Goal: Task Accomplishment & Management: Manage account settings

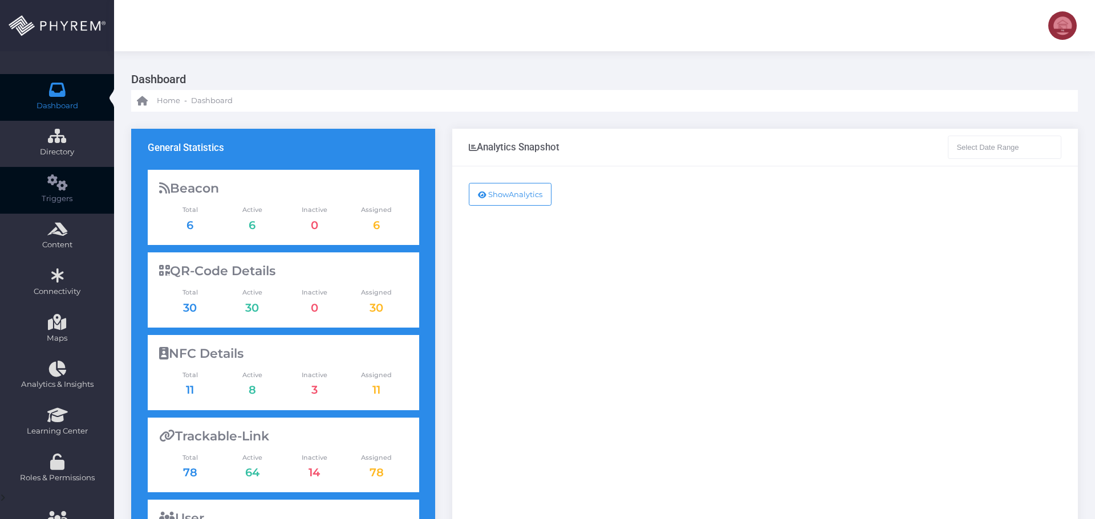
type input "[DATE] - [DATE]"
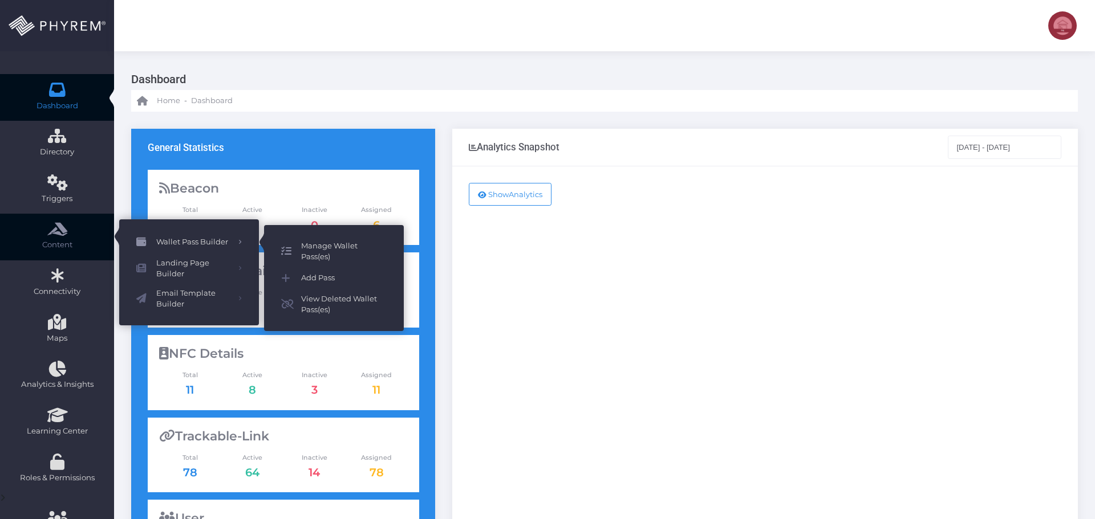
click at [329, 249] on span "Manage Wallet Pass(es)" at bounding box center [344, 252] width 86 height 22
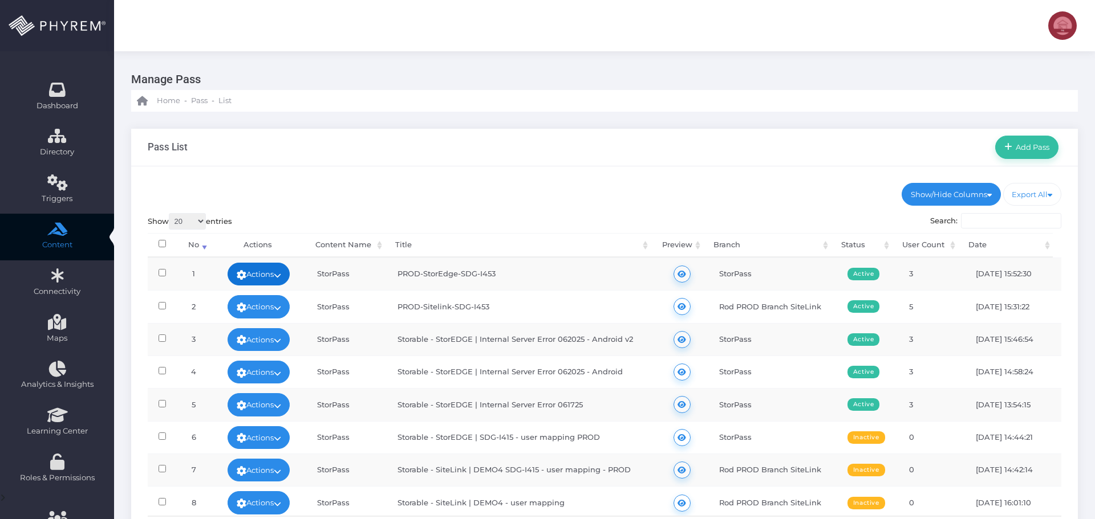
click at [272, 276] on link "Actions" at bounding box center [258, 274] width 63 height 23
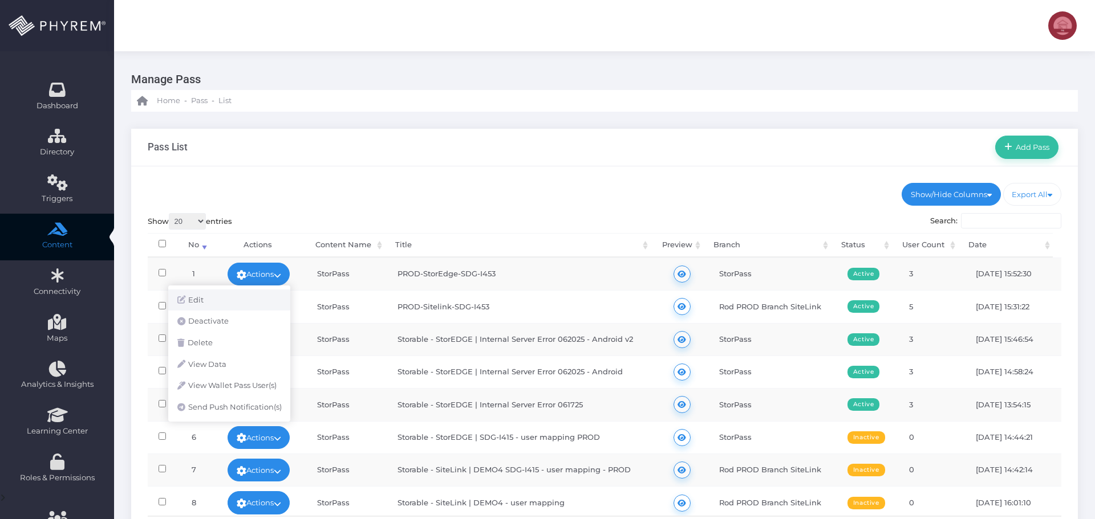
click at [216, 295] on link "Edit" at bounding box center [229, 301] width 122 height 22
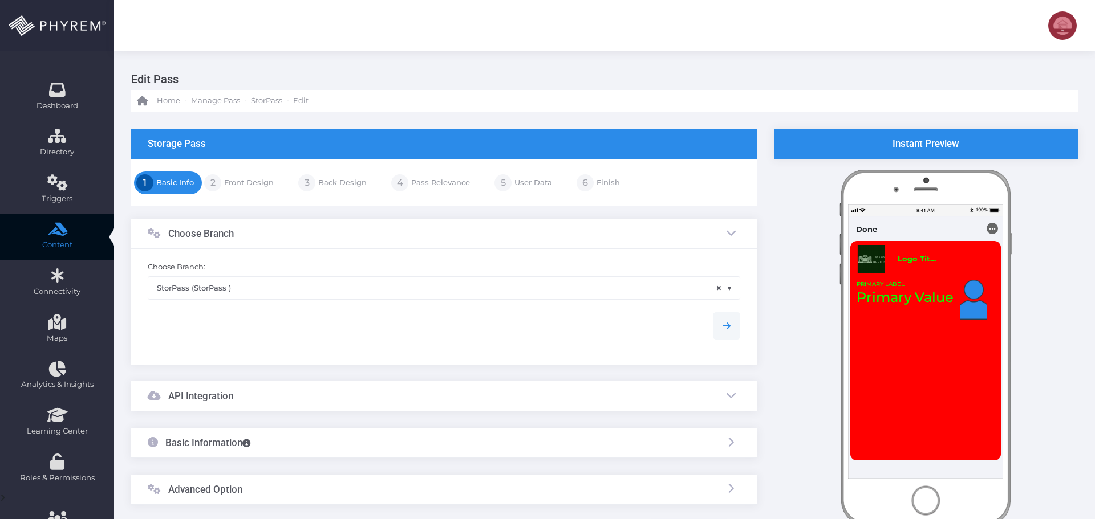
click at [445, 184] on link "Pass Relevance" at bounding box center [439, 183] width 62 height 18
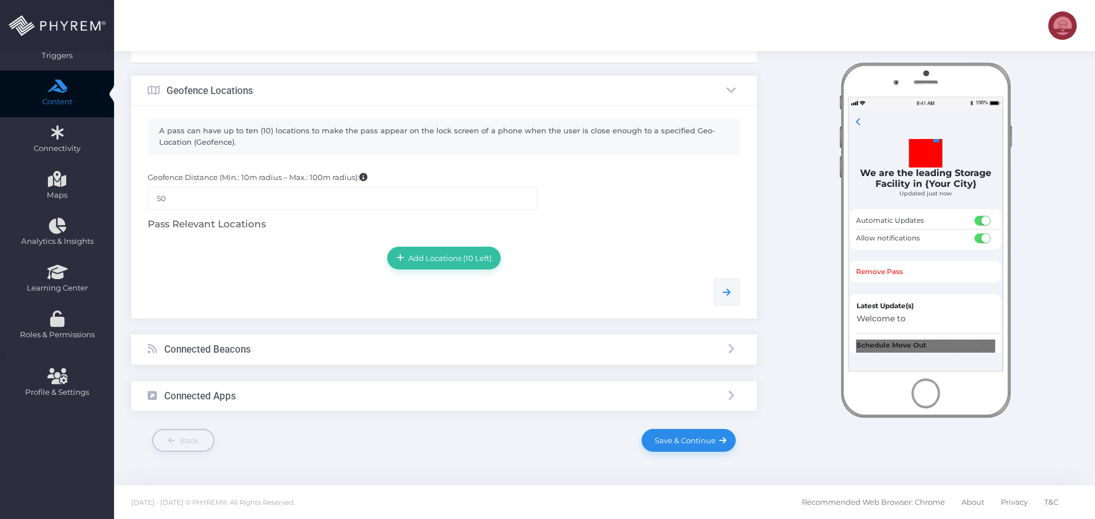
scroll to position [144, 0]
click at [276, 273] on div at bounding box center [443, 287] width 609 height 36
click at [393, 343] on div "Connected Beacons" at bounding box center [443, 349] width 625 height 30
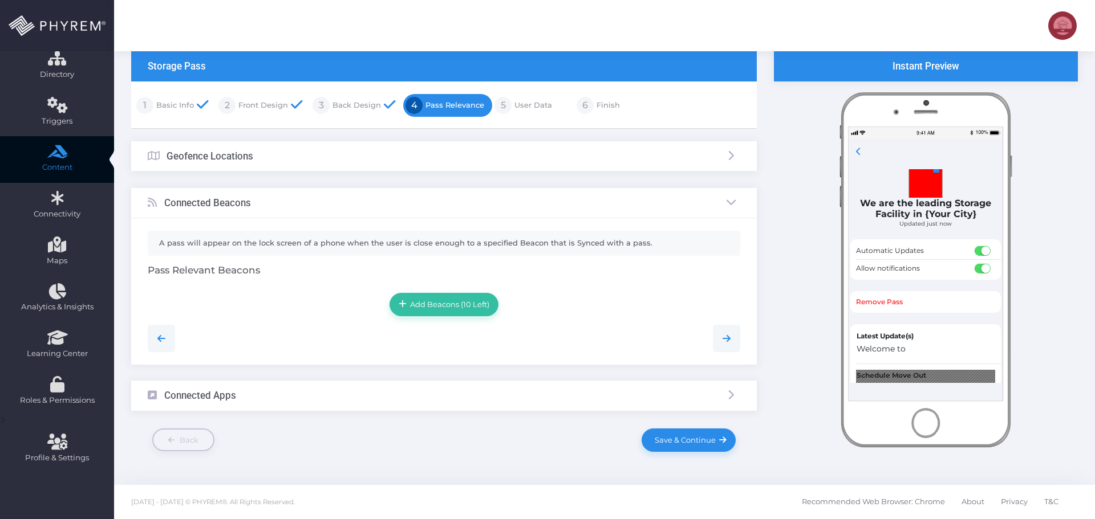
scroll to position [78, 0]
click at [377, 205] on div "Connected Beacons" at bounding box center [443, 203] width 625 height 30
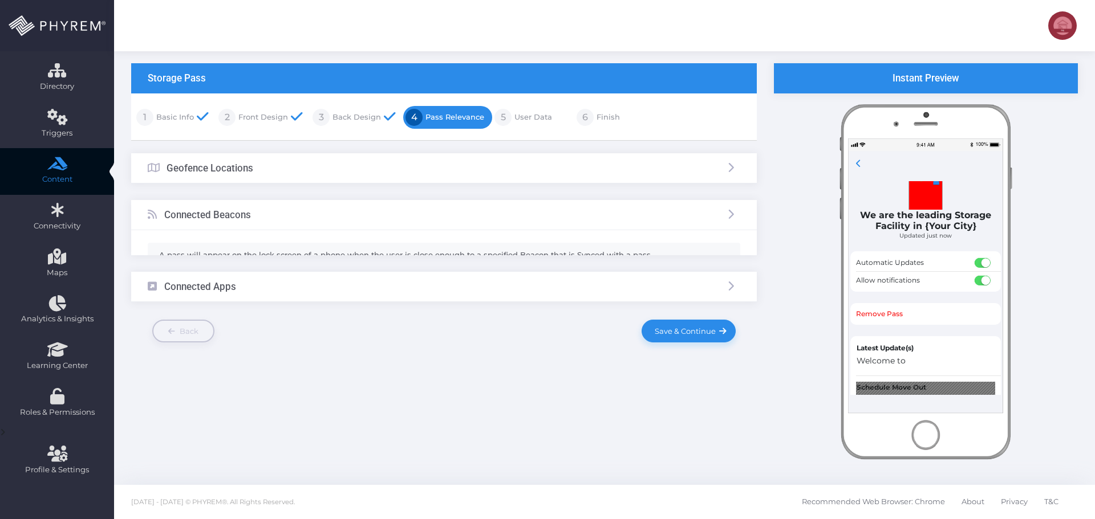
scroll to position [66, 0]
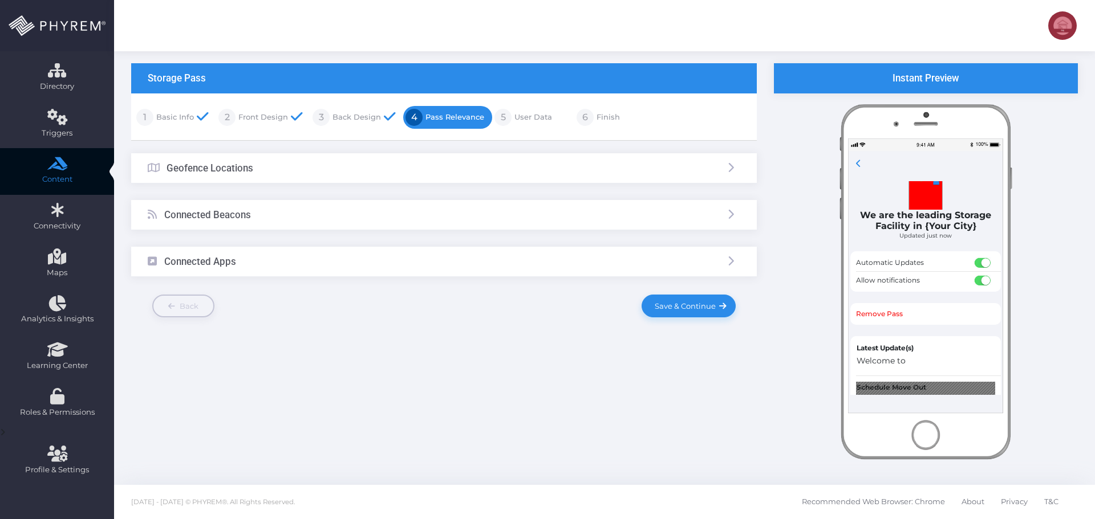
click at [322, 169] on div "Geofence Locations" at bounding box center [443, 168] width 625 height 30
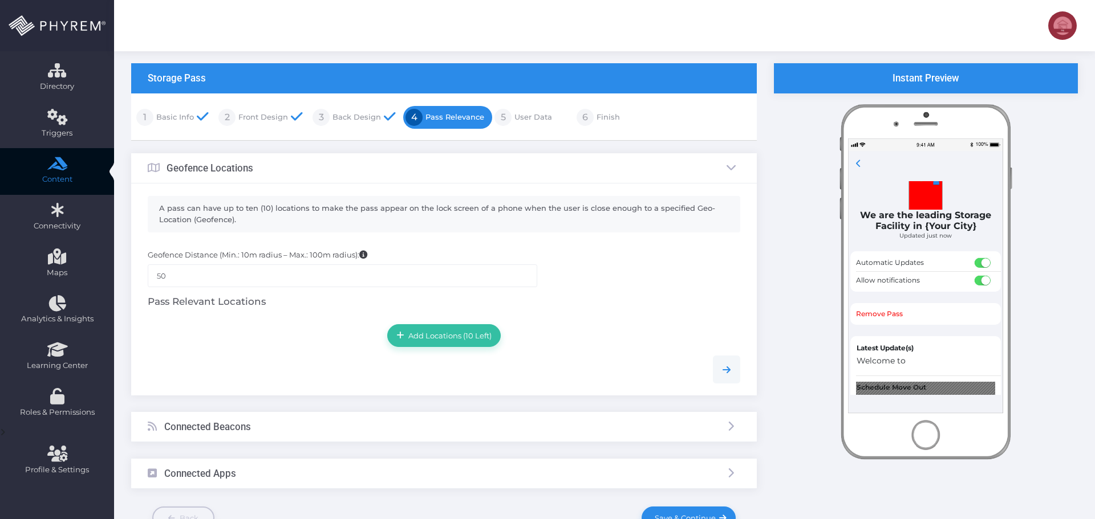
scroll to position [96, 0]
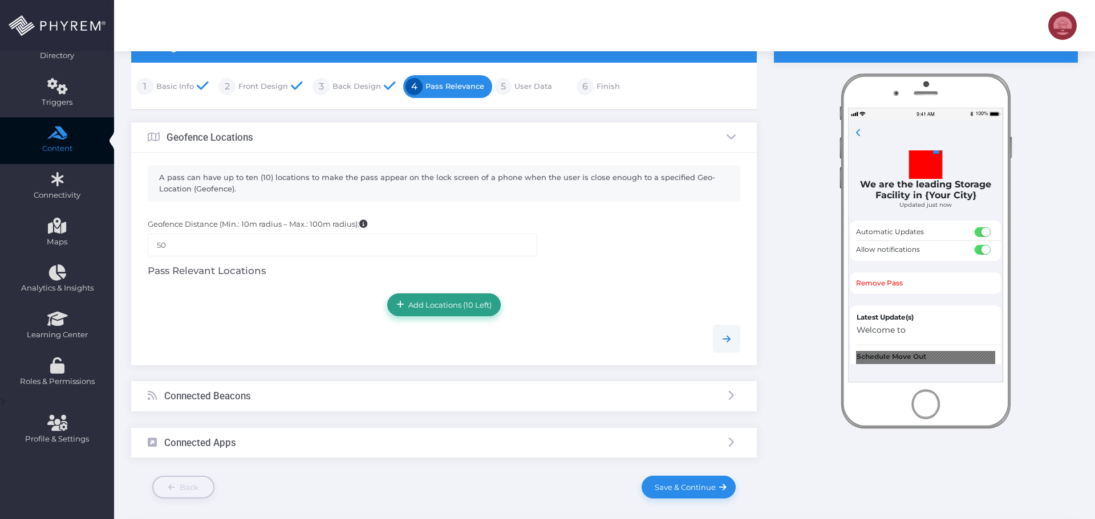
click at [425, 304] on span "Add Locations (10 Left)" at bounding box center [447, 304] width 87 height 9
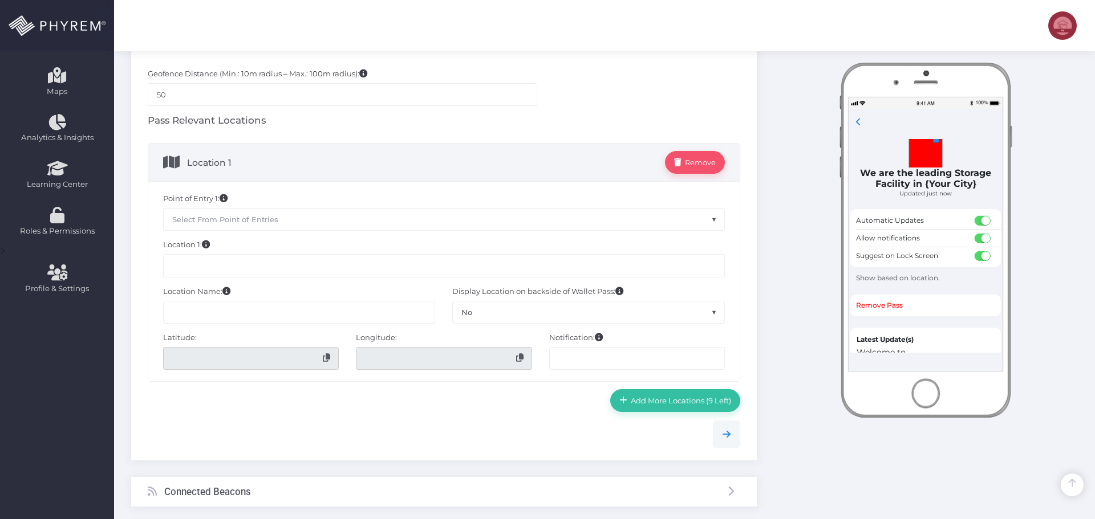
scroll to position [267, 0]
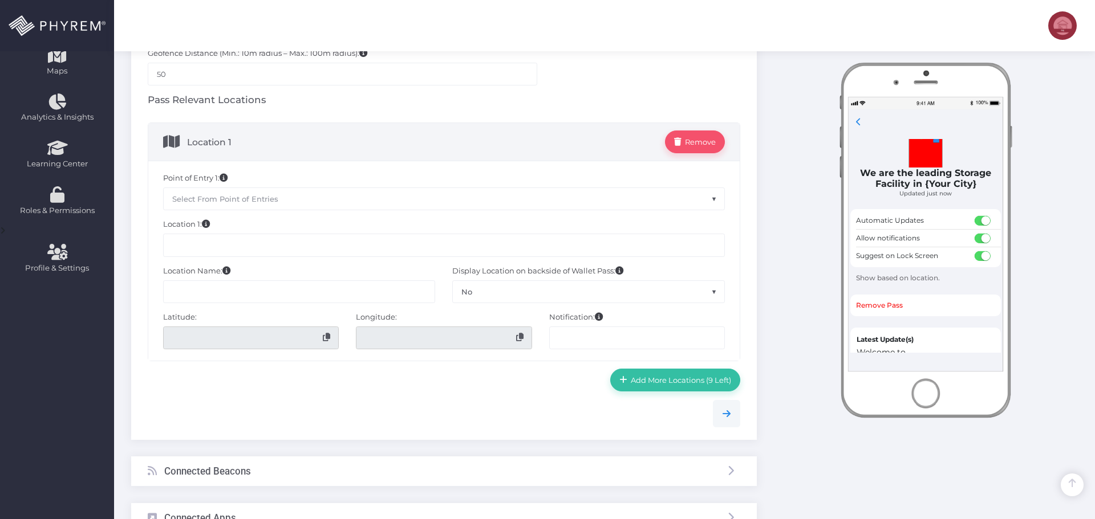
click at [267, 246] on input "text" at bounding box center [444, 245] width 562 height 23
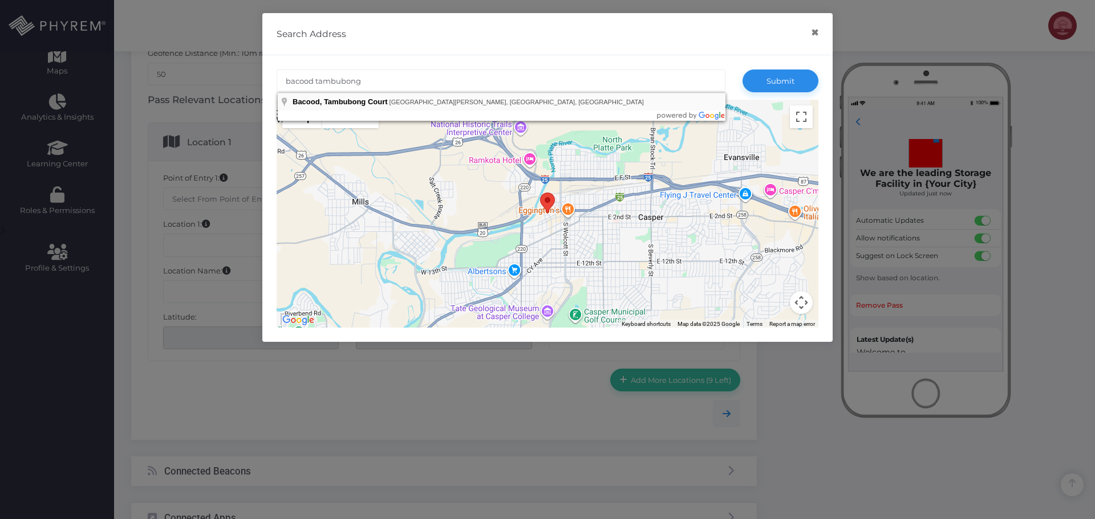
type input "Bacood, Tambubong Court, [GEOGRAPHIC_DATA][PERSON_NAME], [GEOGRAPHIC_DATA], [GE…"
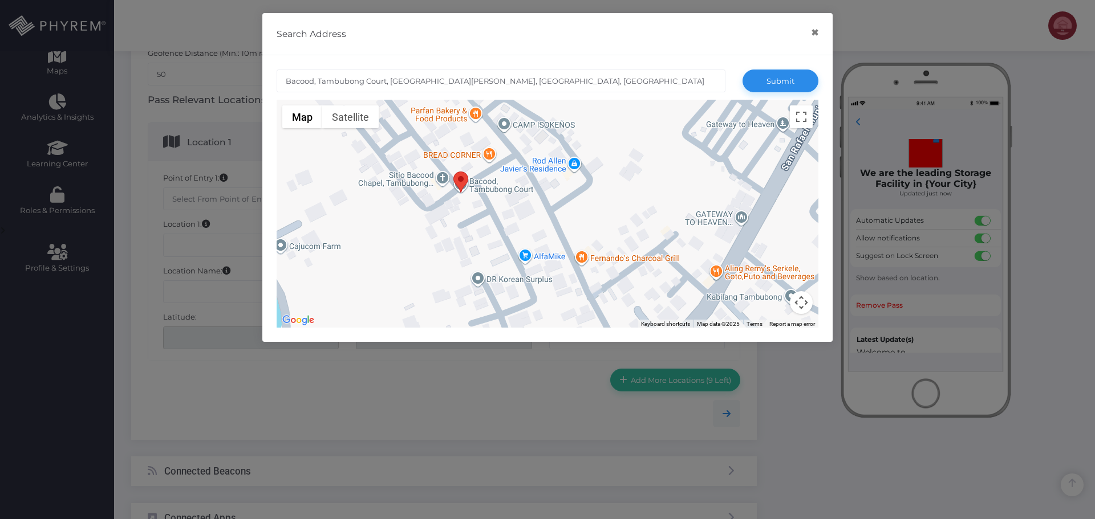
drag, startPoint x: 388, startPoint y: 202, endPoint x: 574, endPoint y: 246, distance: 191.1
click at [577, 247] on div at bounding box center [547, 214] width 542 height 228
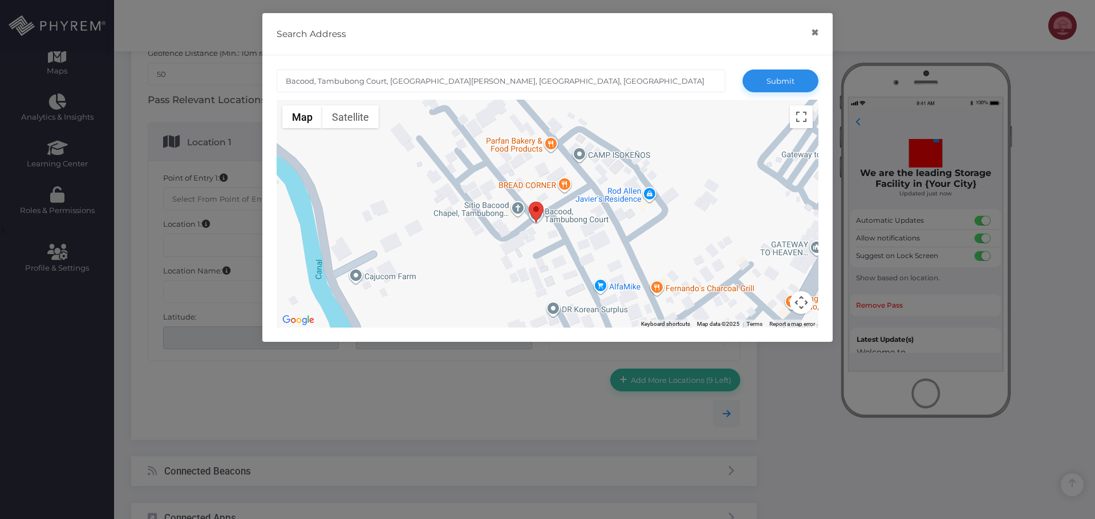
drag, startPoint x: 526, startPoint y: 220, endPoint x: 579, endPoint y: 248, distance: 60.4
click at [579, 248] on div at bounding box center [547, 214] width 542 height 228
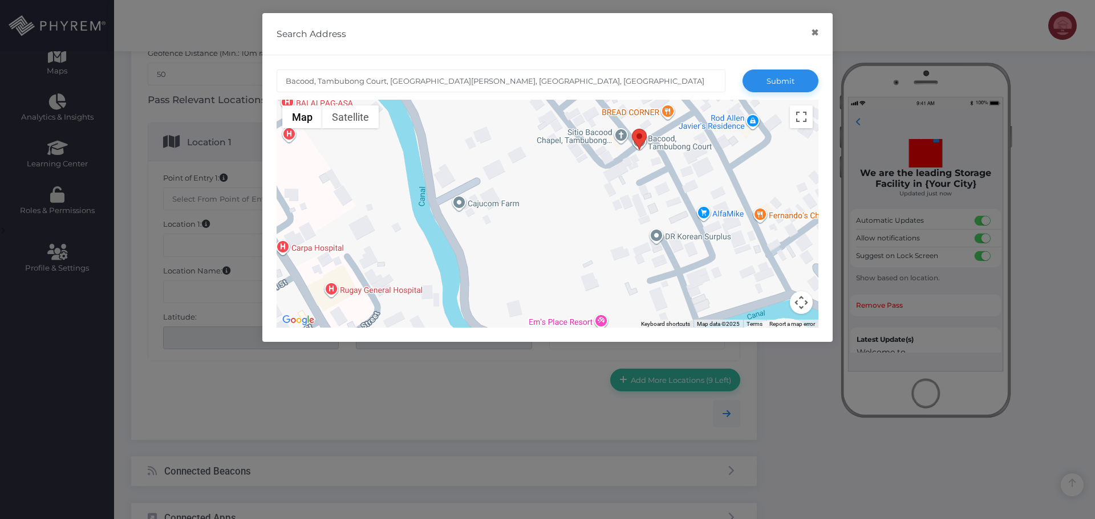
drag, startPoint x: 432, startPoint y: 258, endPoint x: 538, endPoint y: 184, distance: 128.9
click at [535, 181] on div at bounding box center [547, 214] width 542 height 228
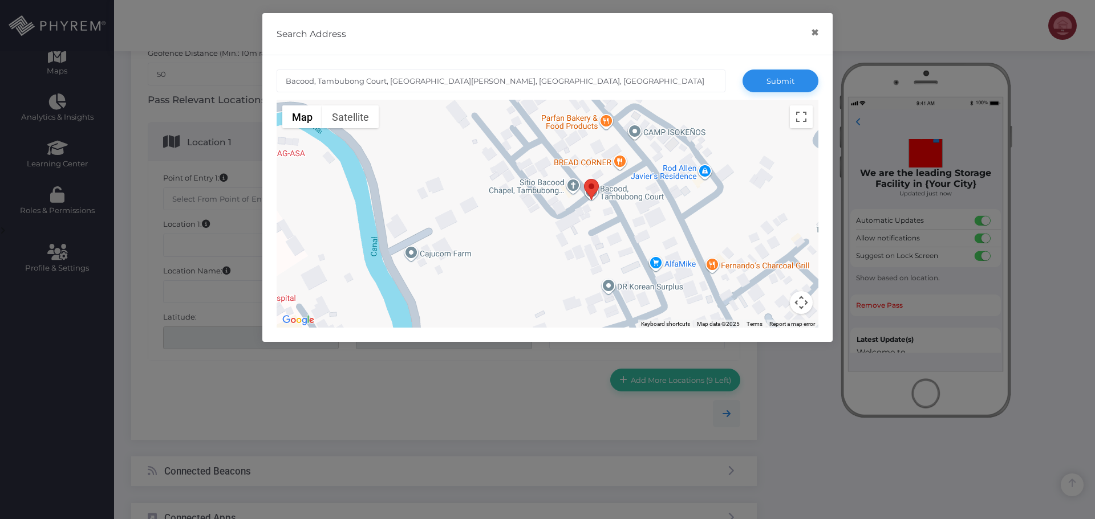
drag, startPoint x: 543, startPoint y: 181, endPoint x: 469, endPoint y: 262, distance: 109.8
click at [462, 267] on div at bounding box center [547, 214] width 542 height 228
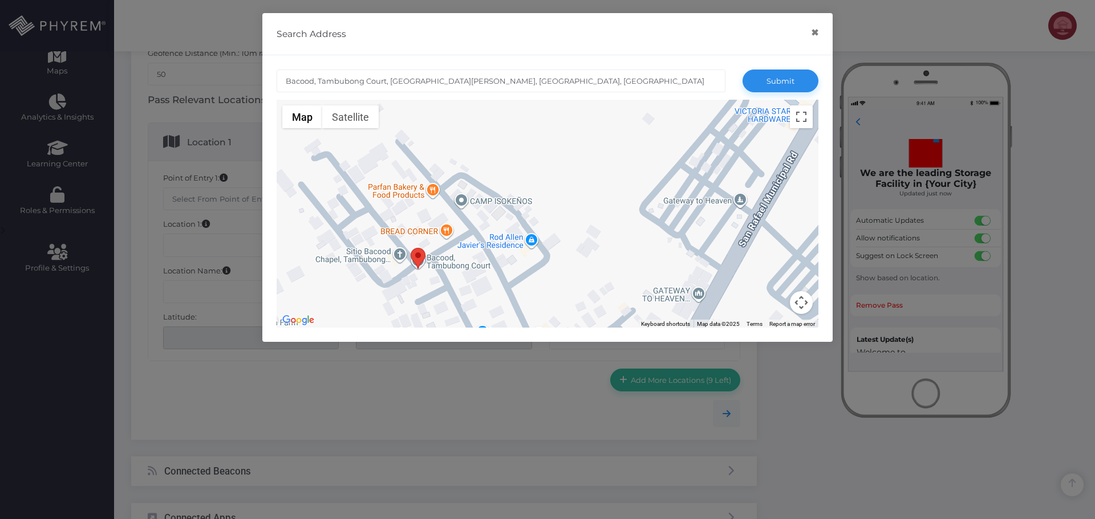
drag, startPoint x: 611, startPoint y: 160, endPoint x: 424, endPoint y: 132, distance: 189.1
click at [424, 132] on div at bounding box center [547, 214] width 542 height 228
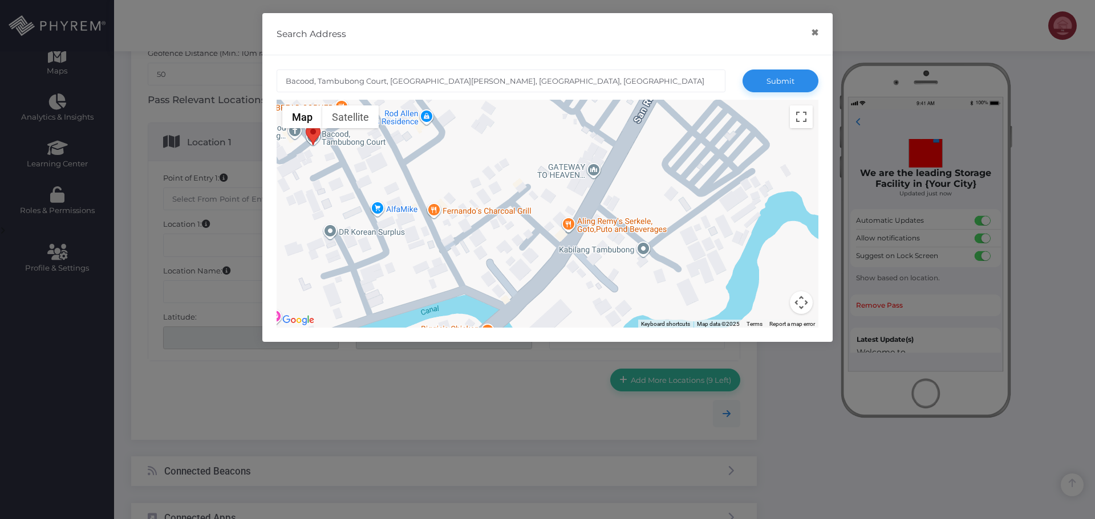
drag, startPoint x: 523, startPoint y: 219, endPoint x: 506, endPoint y: 129, distance: 91.2
click at [506, 129] on div at bounding box center [547, 214] width 542 height 228
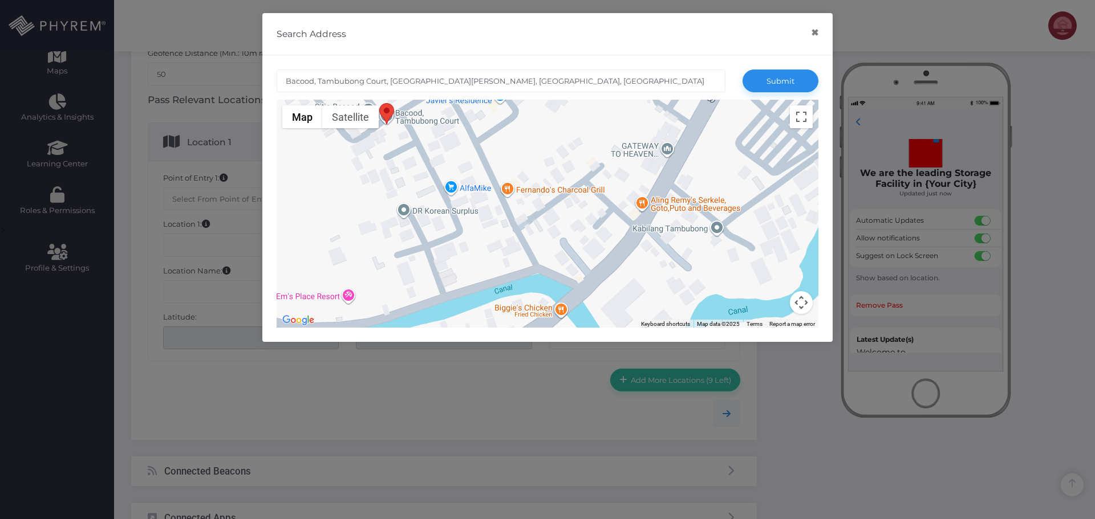
drag, startPoint x: 463, startPoint y: 239, endPoint x: 588, endPoint y: 283, distance: 132.3
click at [589, 283] on div at bounding box center [547, 214] width 542 height 228
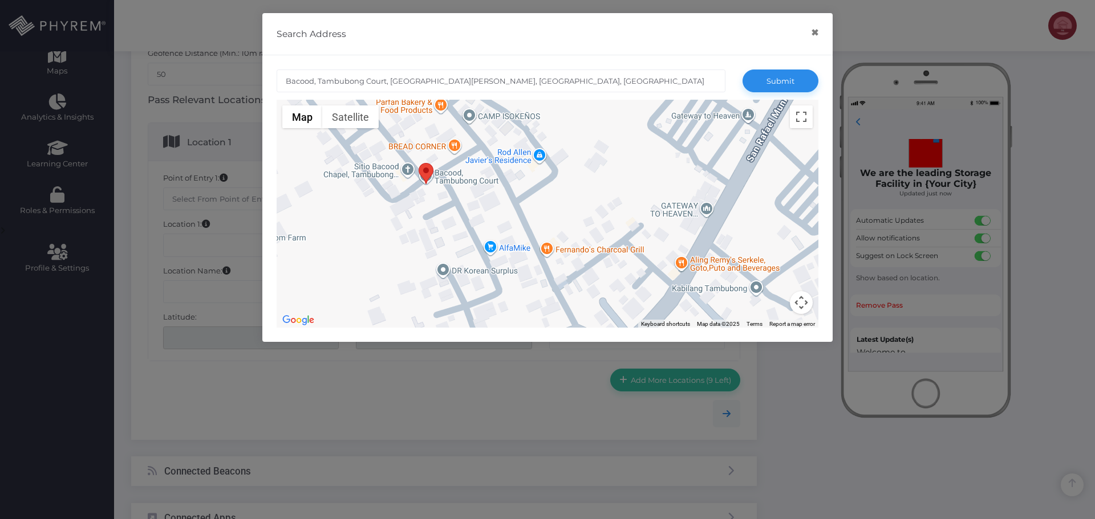
drag, startPoint x: 559, startPoint y: 276, endPoint x: 552, endPoint y: 282, distance: 9.3
click at [552, 282] on div at bounding box center [547, 214] width 542 height 228
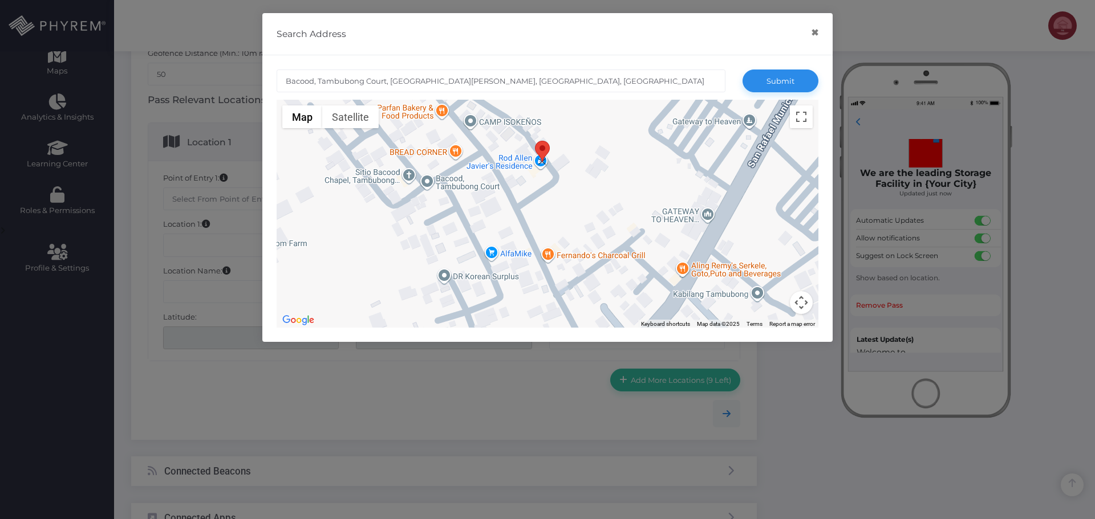
drag, startPoint x: 426, startPoint y: 174, endPoint x: 543, endPoint y: 146, distance: 119.6
click at [535, 141] on area at bounding box center [535, 141] width 0 height 0
type input "XW99+P25, [GEOGRAPHIC_DATA][PERSON_NAME], [GEOGRAPHIC_DATA], [GEOGRAPHIC_DATA]"
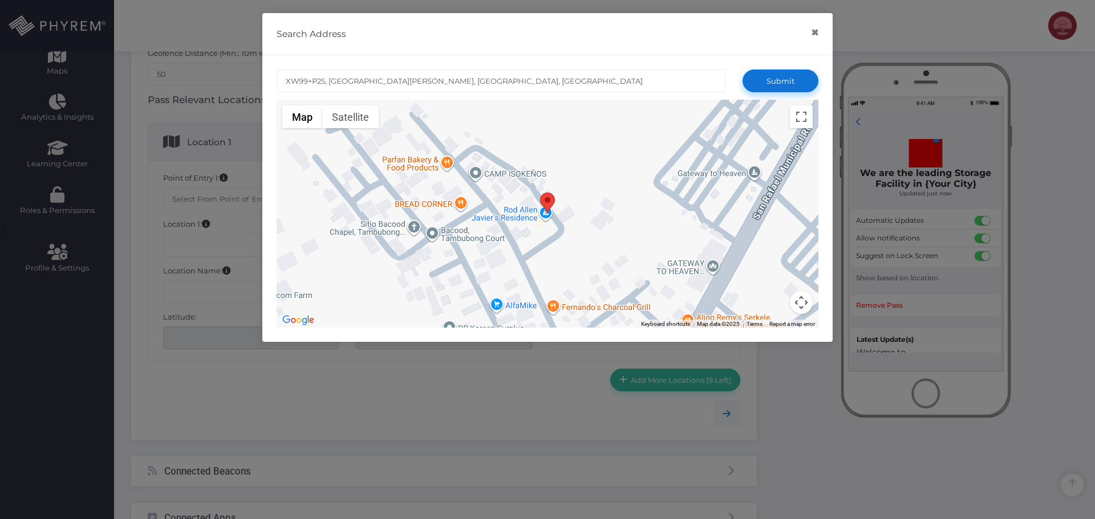
click at [782, 83] on button "Submit" at bounding box center [780, 81] width 76 height 23
type input "XW99+P25, [GEOGRAPHIC_DATA][PERSON_NAME], [GEOGRAPHIC_DATA], [GEOGRAPHIC_DATA]"
type input "14.9701151"
type input "120.9177747"
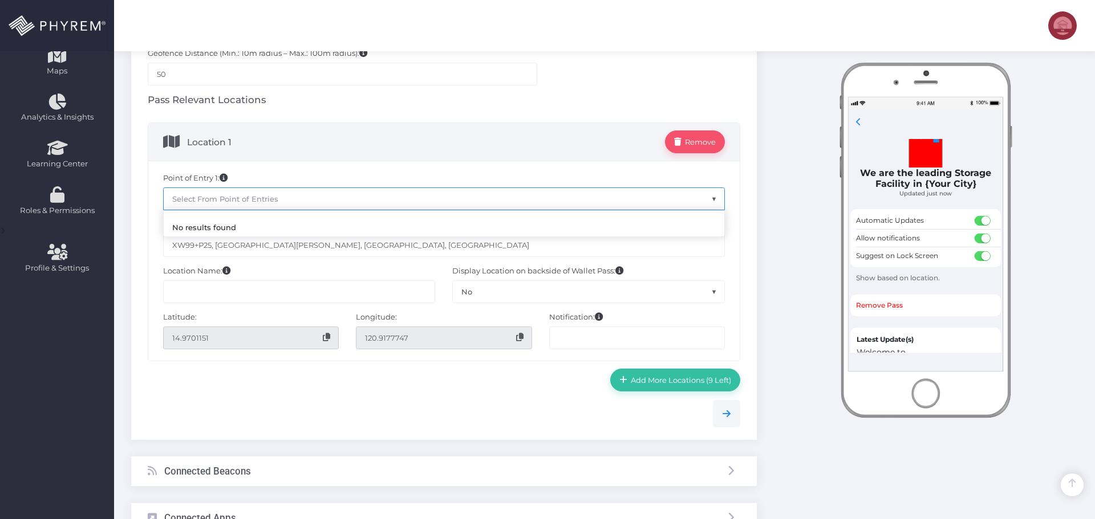
click at [424, 204] on span "Select From Point of Entries" at bounding box center [444, 199] width 560 height 22
click at [781, 178] on div "Instant Preview Done ..." at bounding box center [925, 225] width 321 height 729
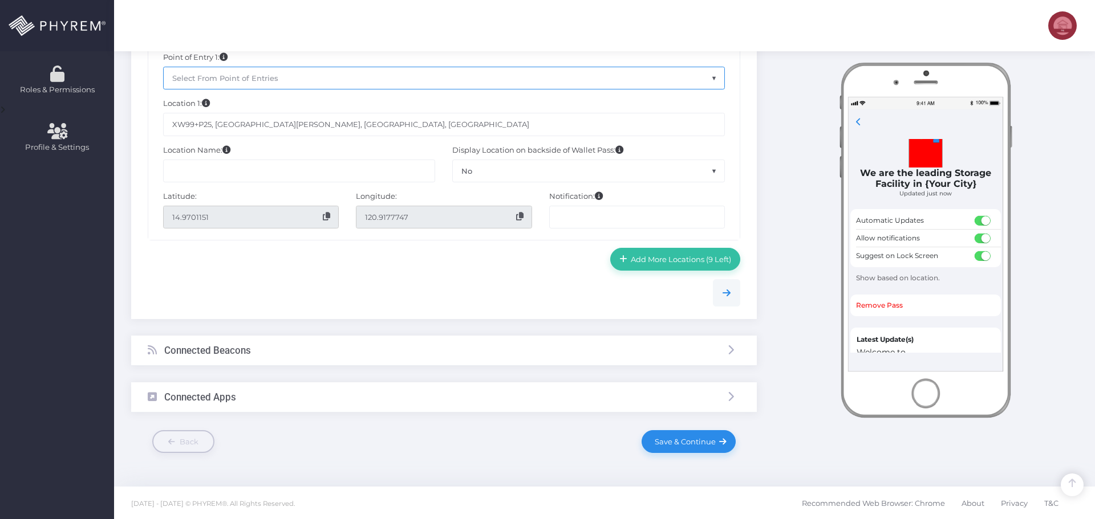
scroll to position [390, 0]
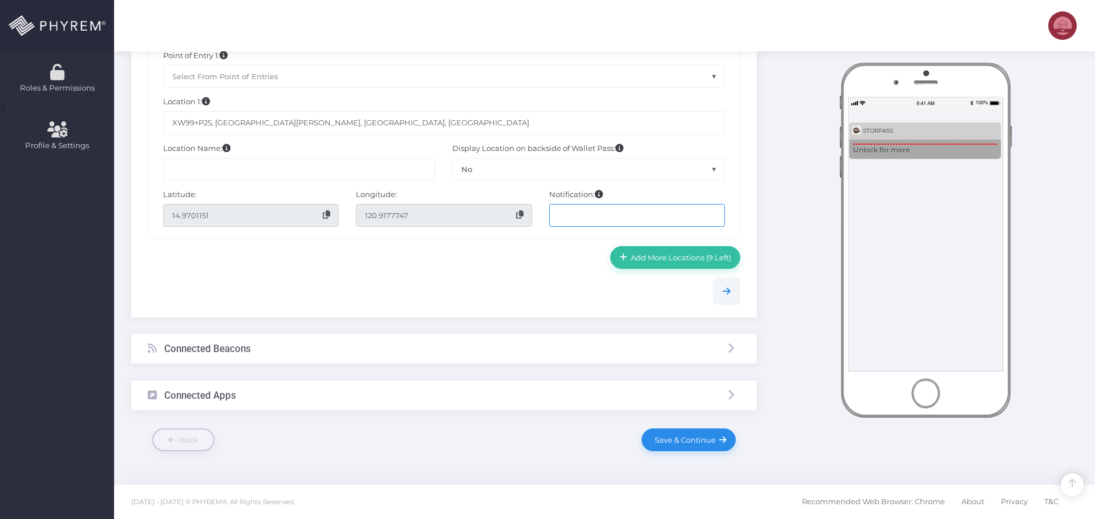
click at [570, 214] on input "text" at bounding box center [637, 215] width 176 height 23
type input "Test Nofitication"
click at [679, 439] on span "Save & Continue" at bounding box center [682, 440] width 65 height 9
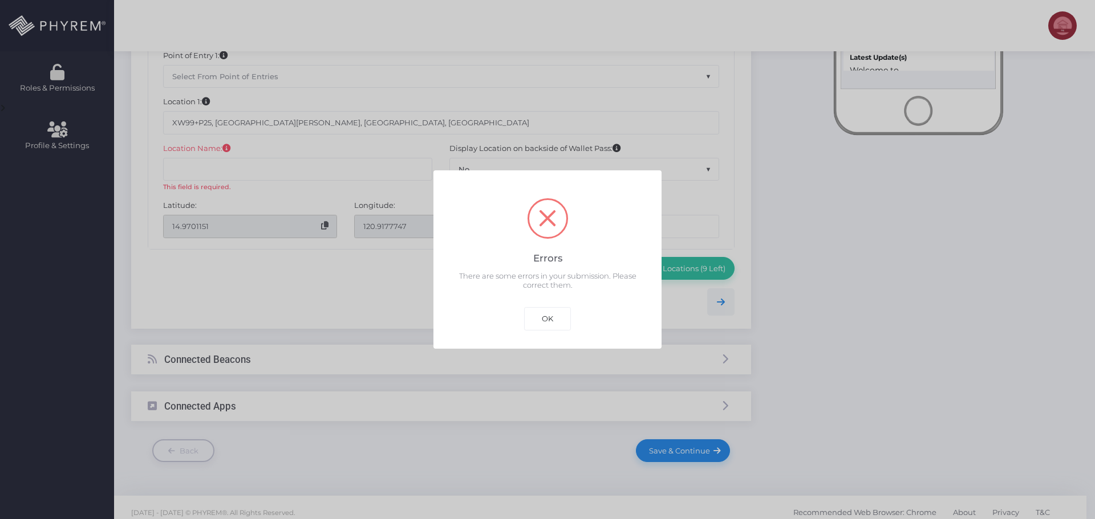
scroll to position [0, 0]
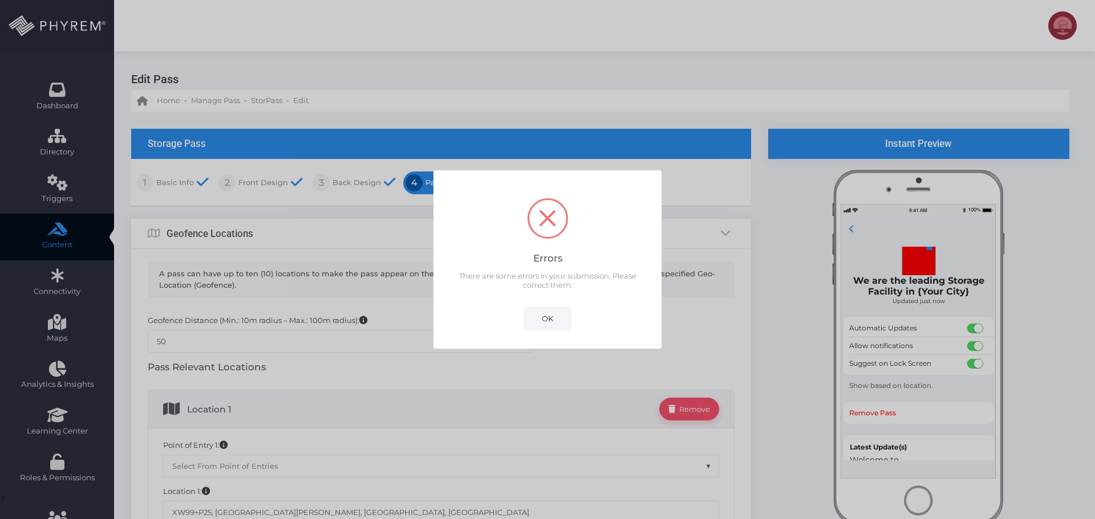
click at [554, 314] on button "OK" at bounding box center [547, 318] width 47 height 23
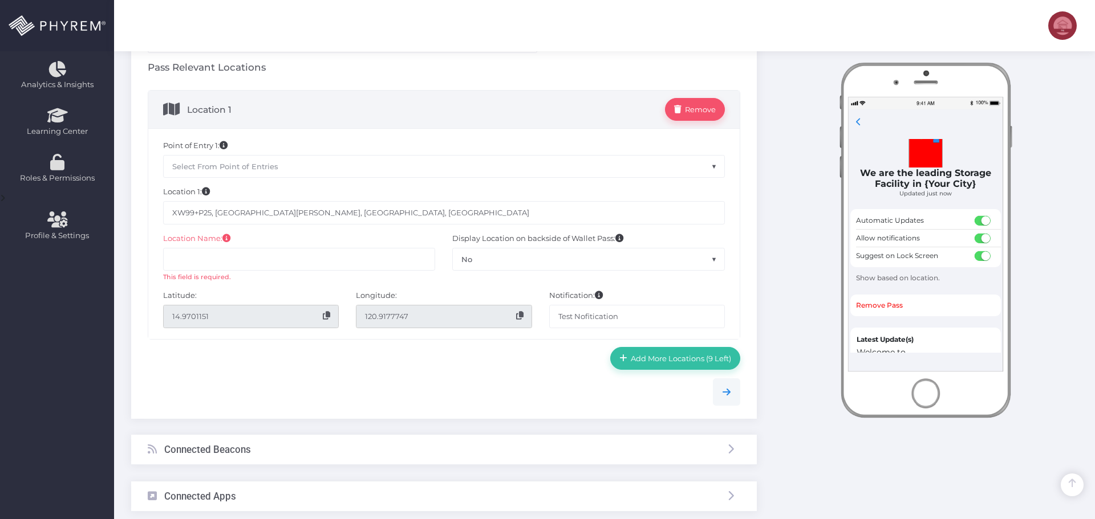
scroll to position [273, 0]
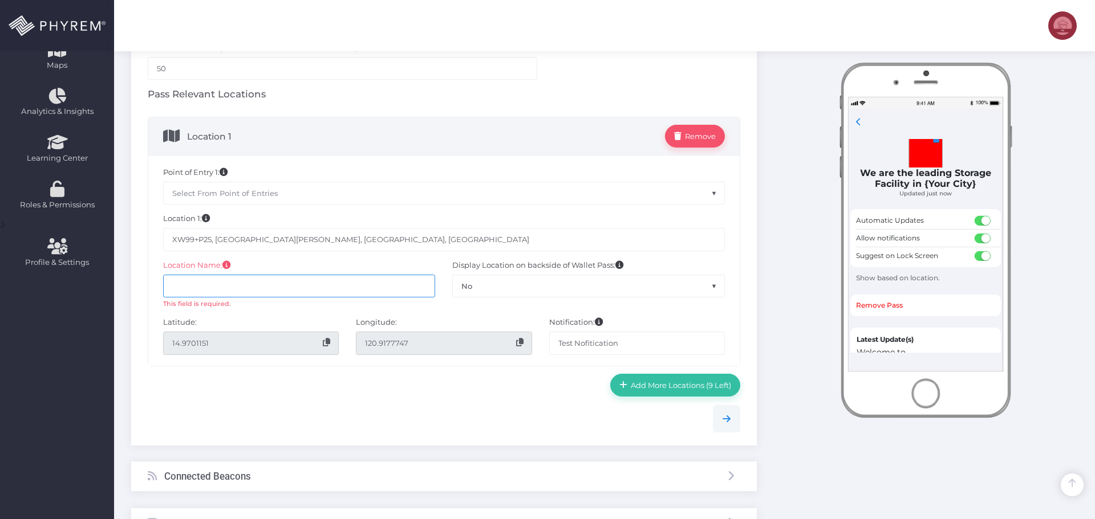
click at [243, 291] on input "text" at bounding box center [299, 286] width 272 height 23
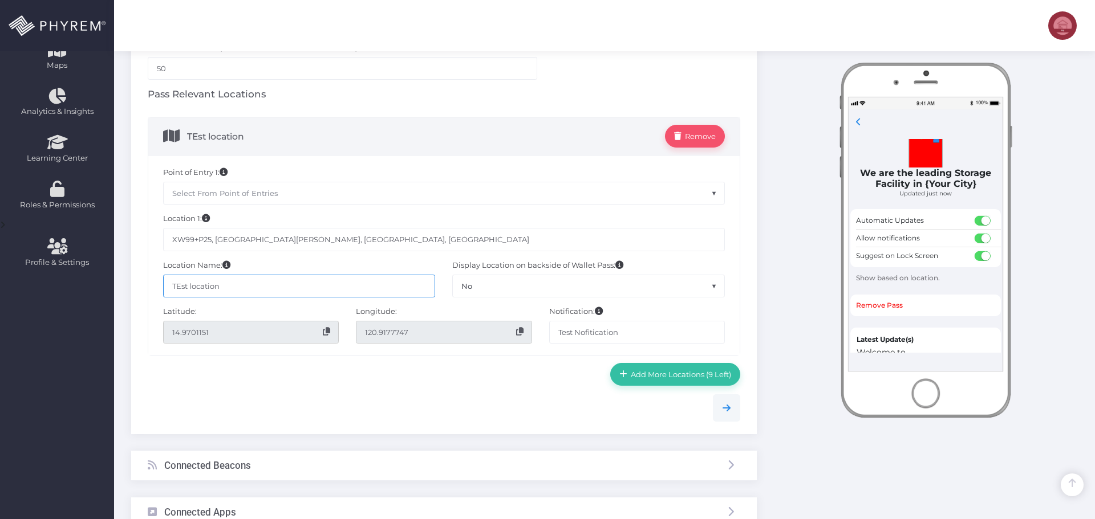
type input "TEst location"
click at [600, 289] on span "No" at bounding box center [588, 286] width 271 height 22
click at [504, 265] on label "Display Location on backside of Wallet Pass:" at bounding box center [537, 265] width 171 height 11
click at [527, 288] on span "No" at bounding box center [588, 286] width 271 height 22
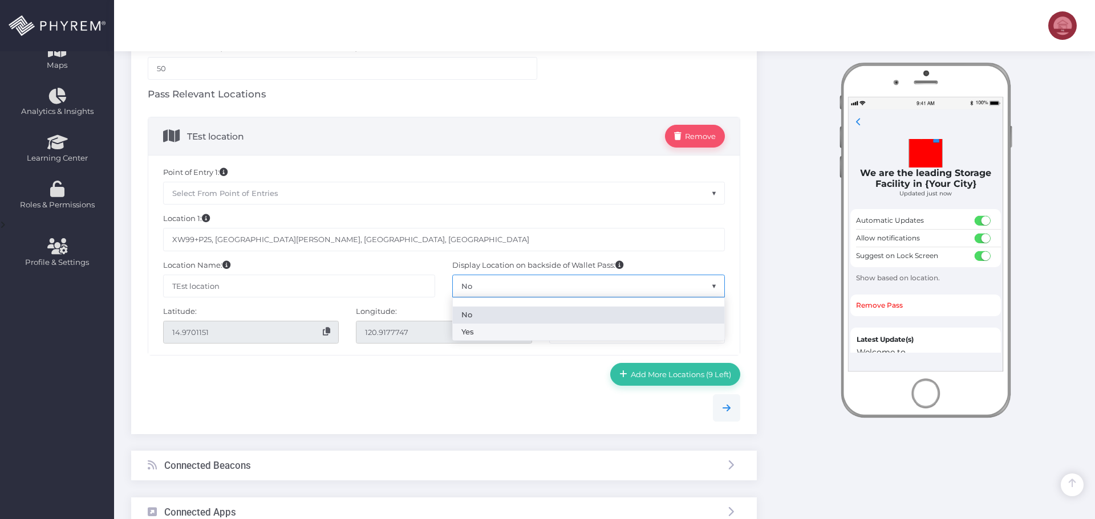
select select "Yes"
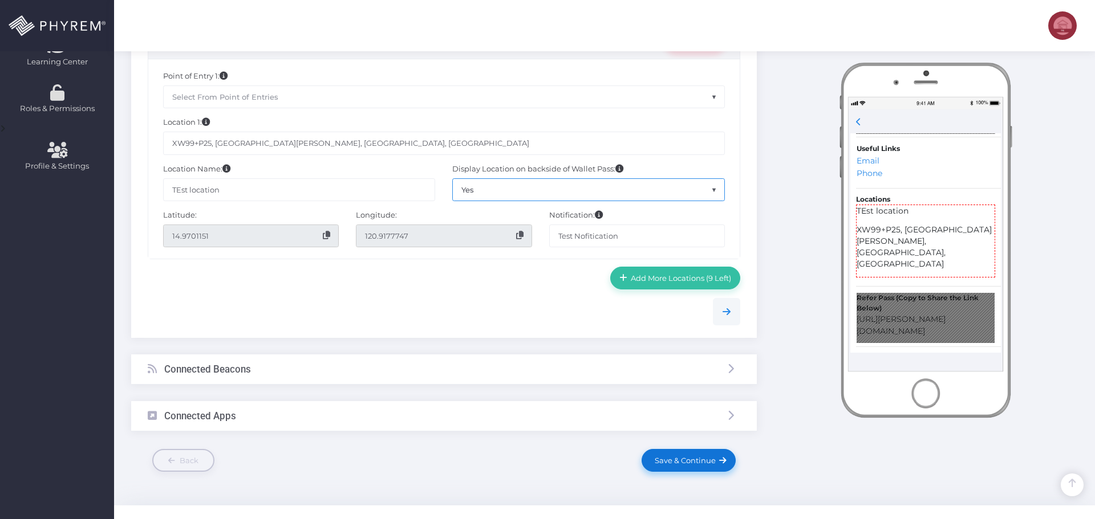
scroll to position [390, 0]
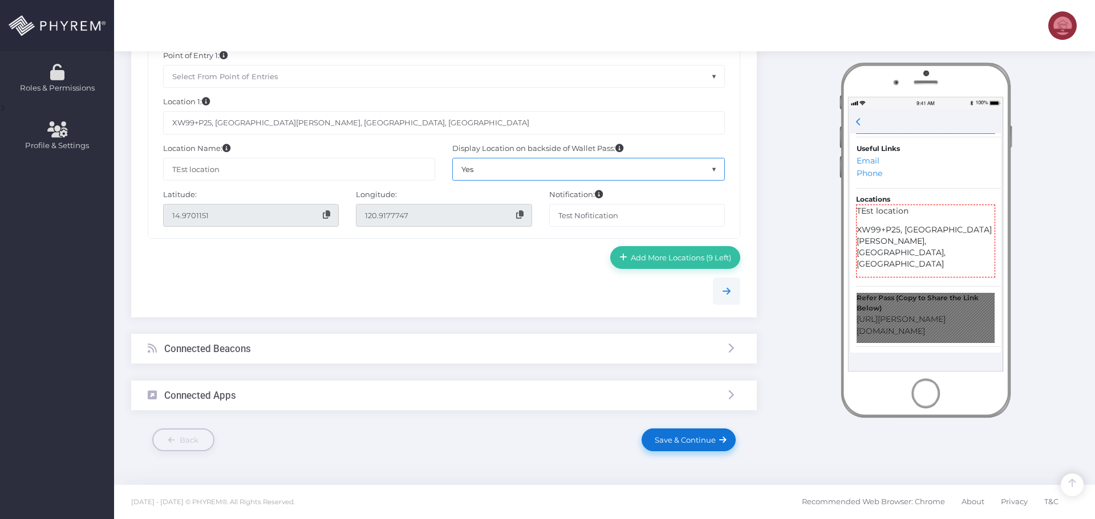
click at [697, 444] on span "Save & Continue" at bounding box center [682, 440] width 65 height 9
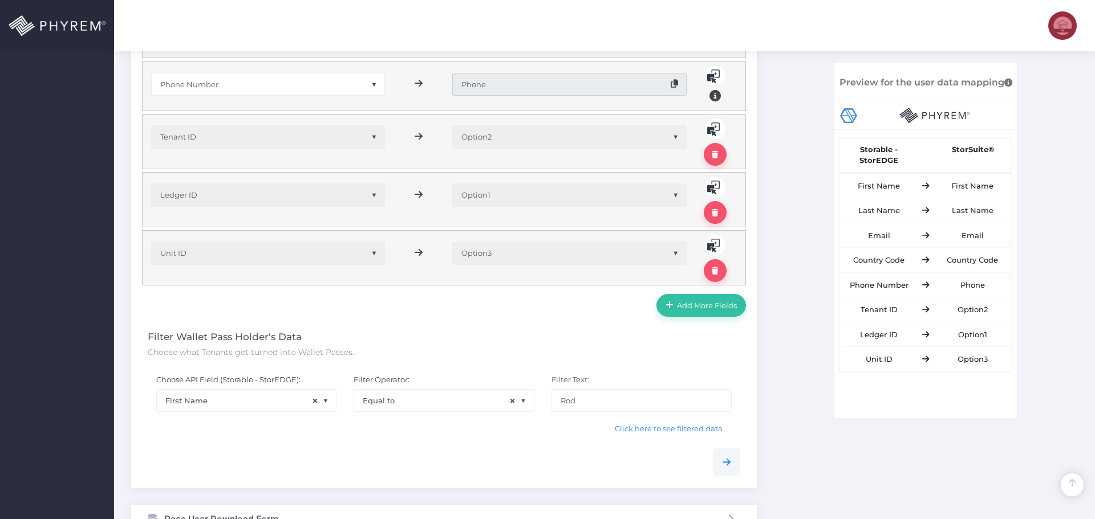
scroll to position [684, 0]
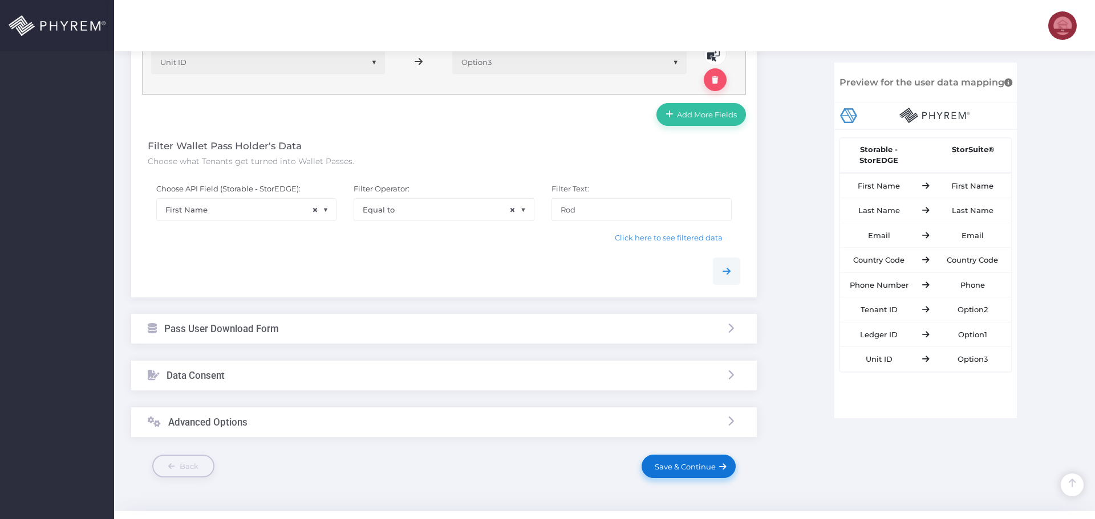
click at [669, 473] on link "Save & Continue" at bounding box center [687, 466] width 93 height 23
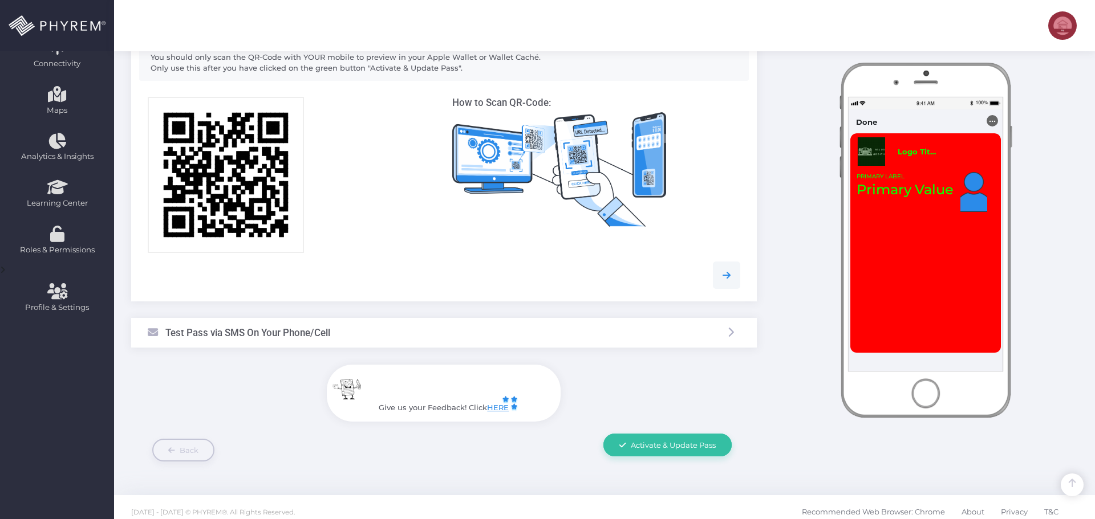
scroll to position [238, 0]
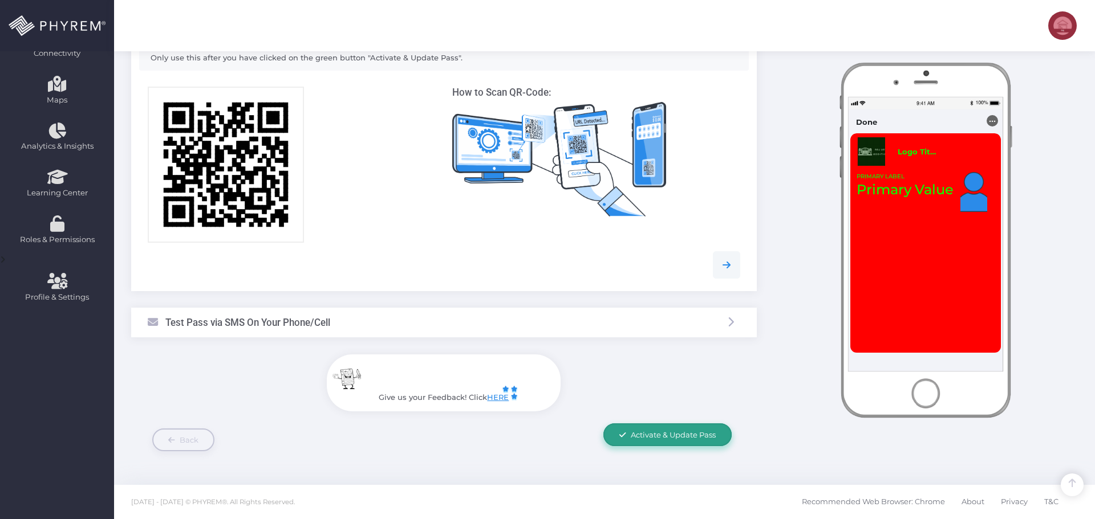
click at [669, 441] on link "Activate & Update Pass" at bounding box center [667, 435] width 128 height 23
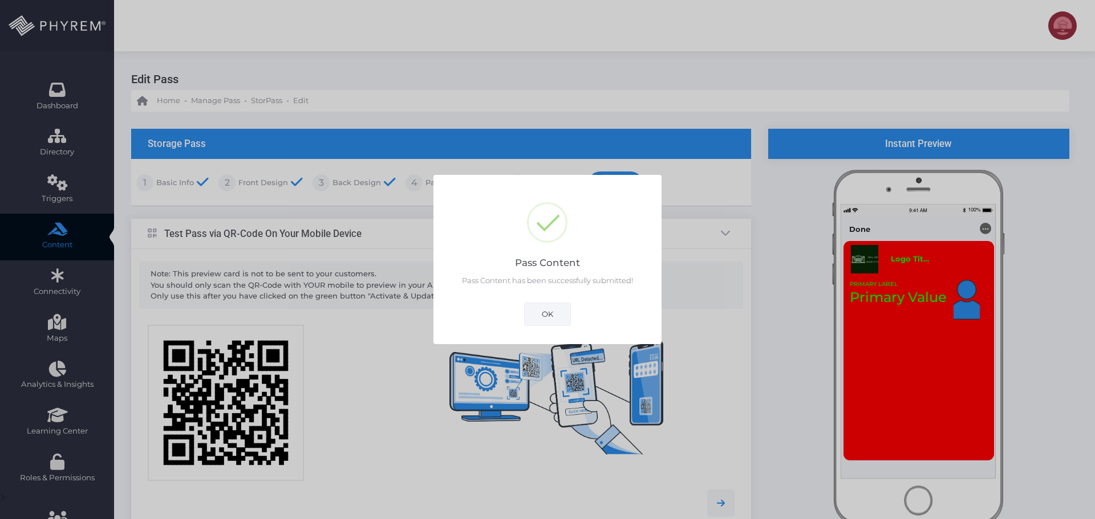
click at [555, 313] on button "OK" at bounding box center [547, 314] width 47 height 23
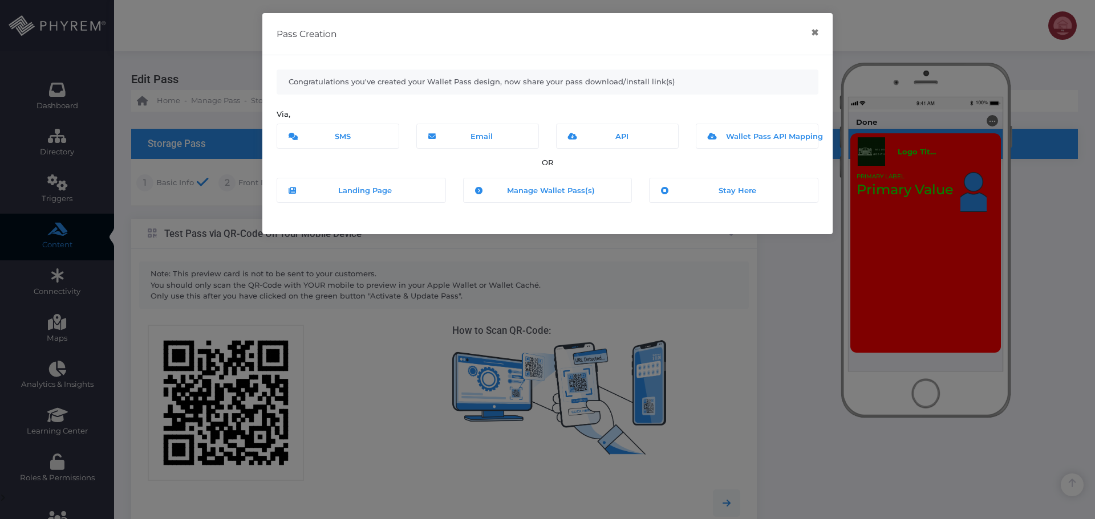
scroll to position [238, 0]
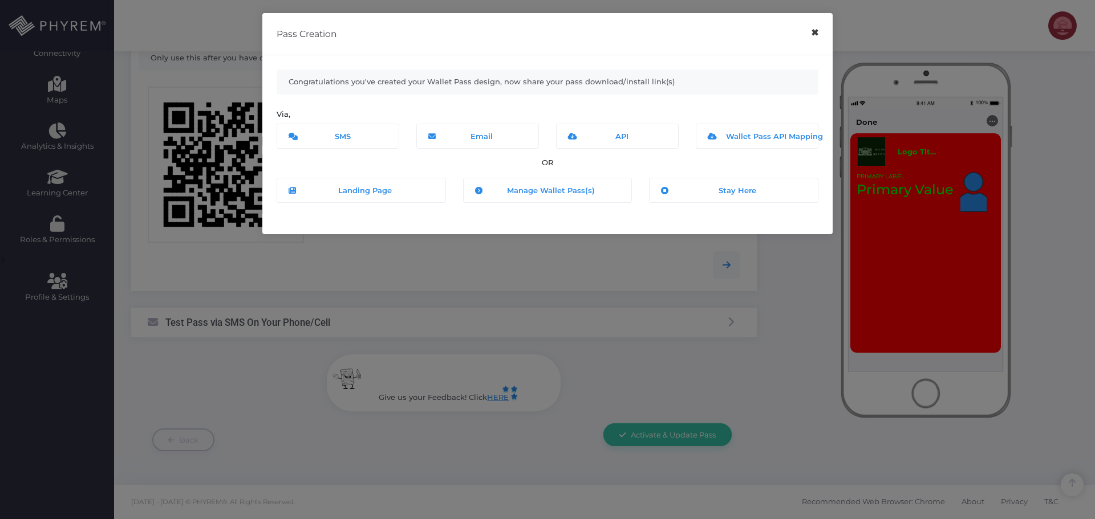
click at [814, 32] on button "×" at bounding box center [814, 33] width 22 height 26
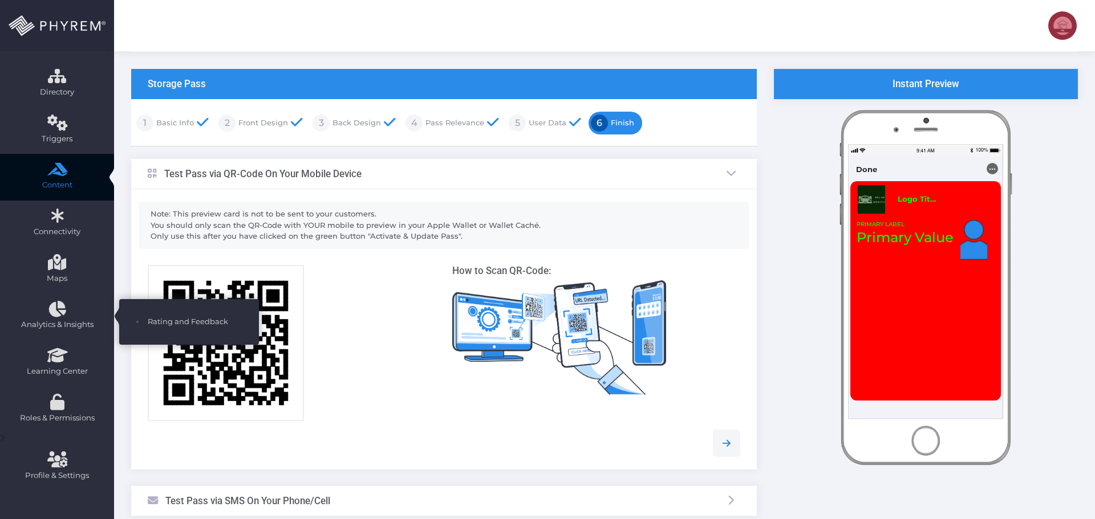
scroll to position [0, 0]
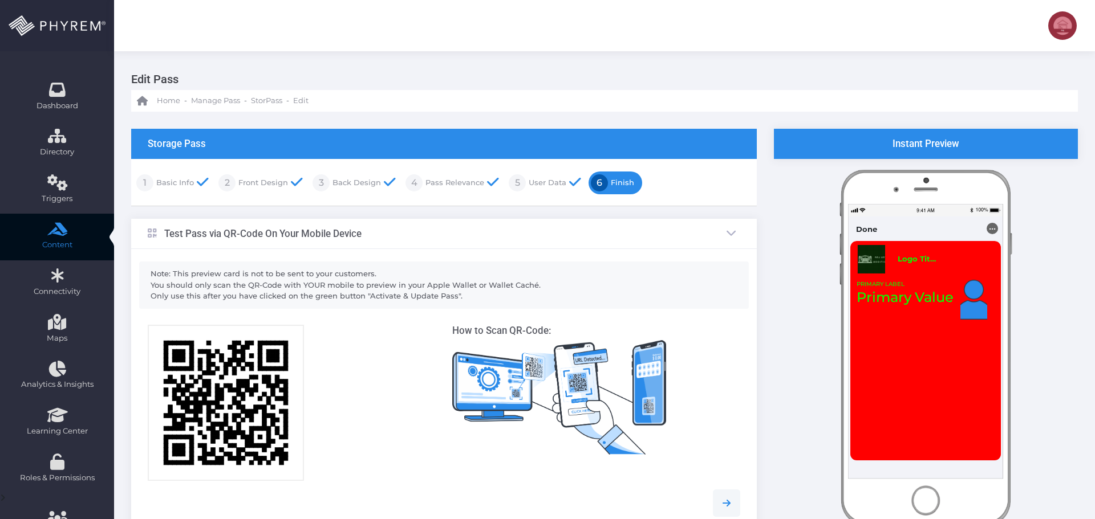
click at [179, 175] on link "Basic Info" at bounding box center [173, 183] width 40 height 18
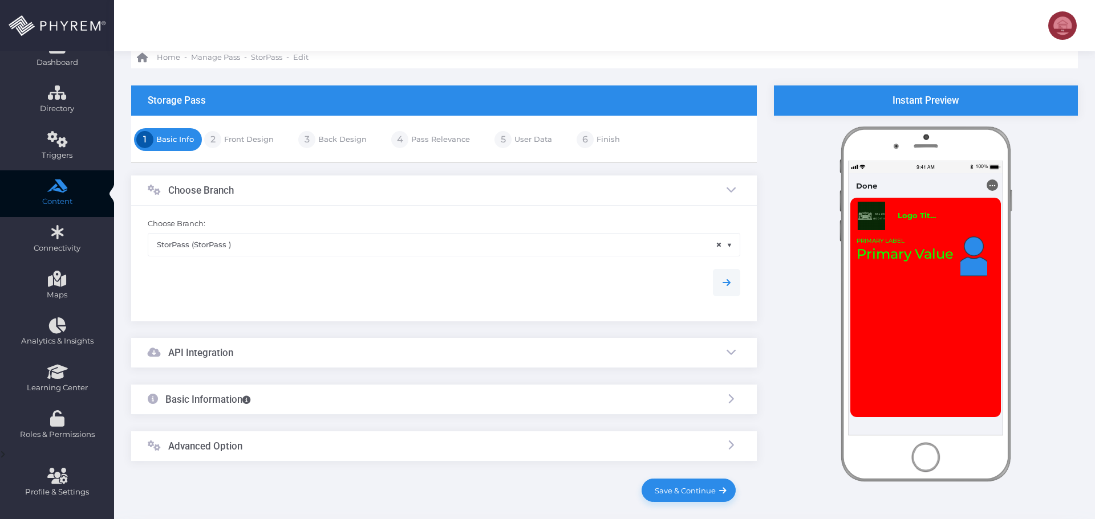
scroll to position [93, 0]
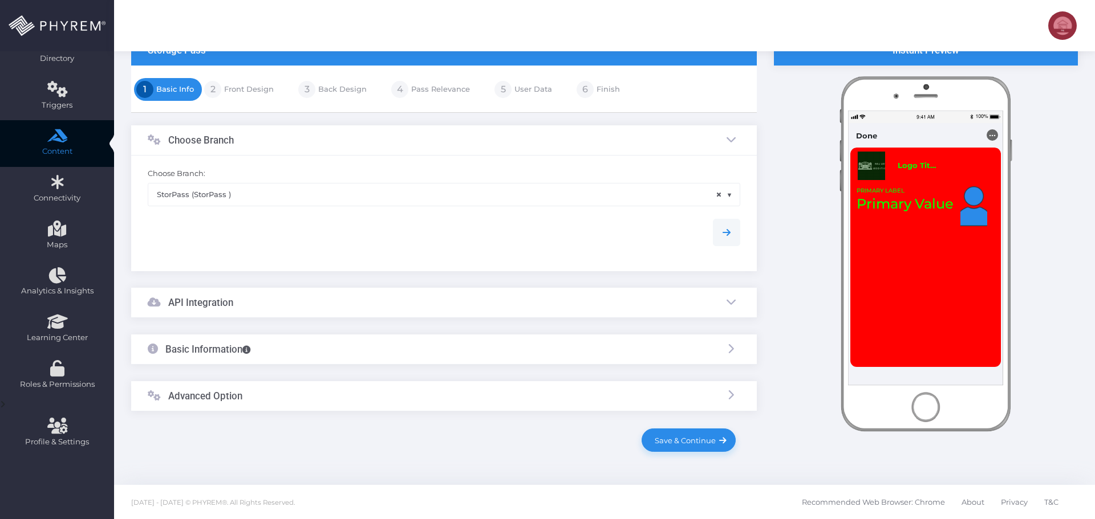
click at [315, 343] on div "Basic Information" at bounding box center [443, 350] width 625 height 30
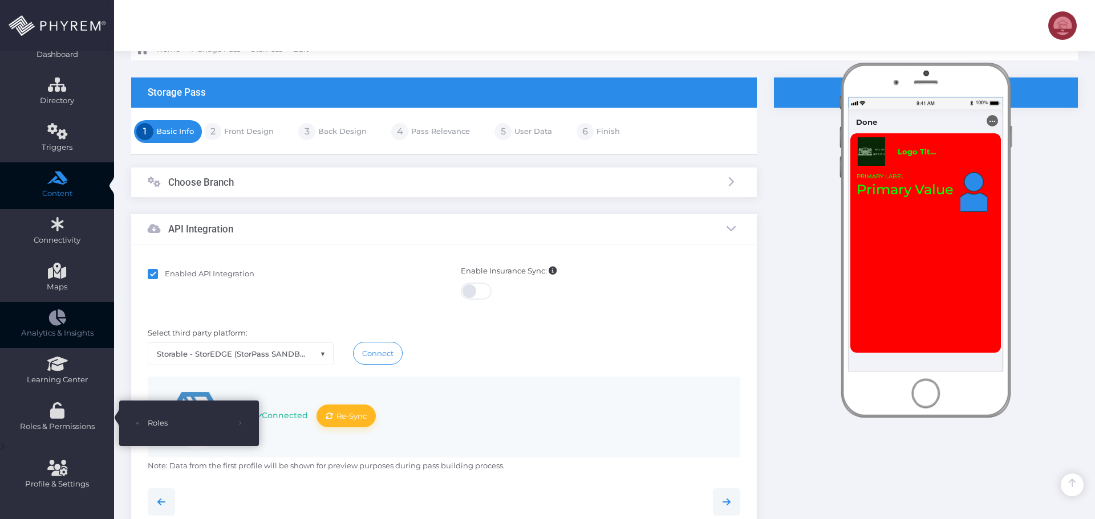
scroll to position [36, 0]
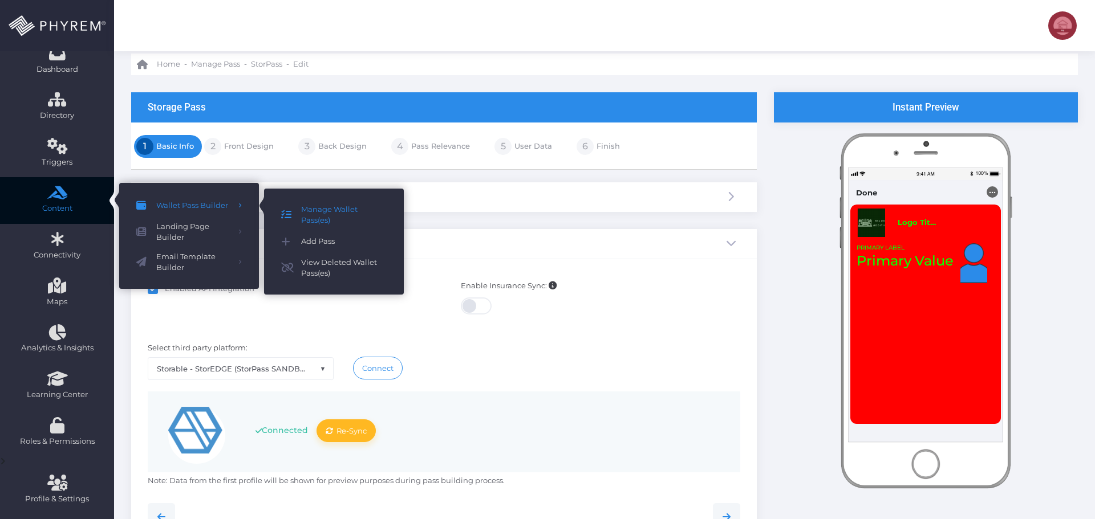
click at [309, 204] on span "Manage Wallet Pass(es)" at bounding box center [344, 215] width 86 height 22
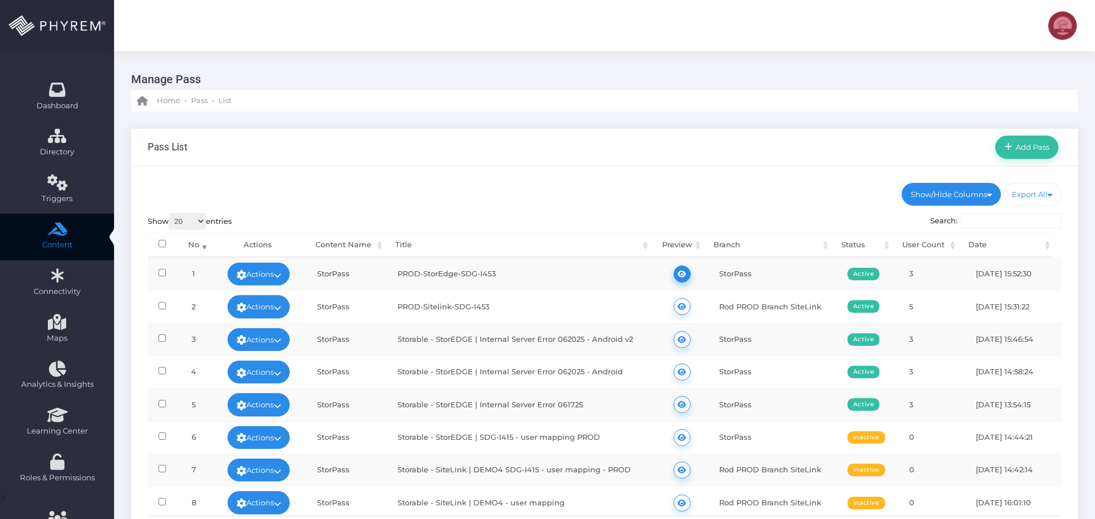
click at [680, 274] on icon at bounding box center [681, 274] width 9 height 0
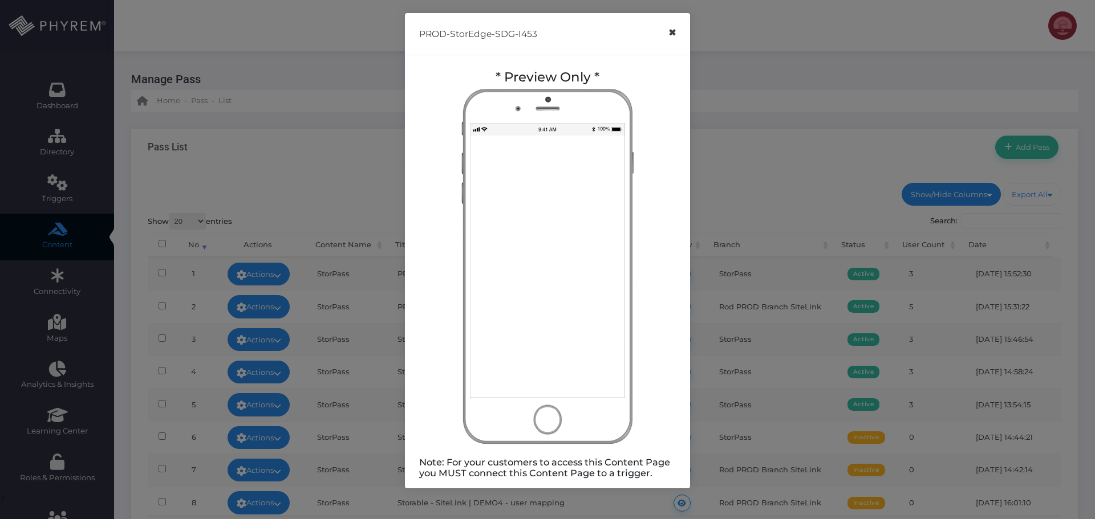
click at [673, 34] on button "×" at bounding box center [672, 33] width 22 height 26
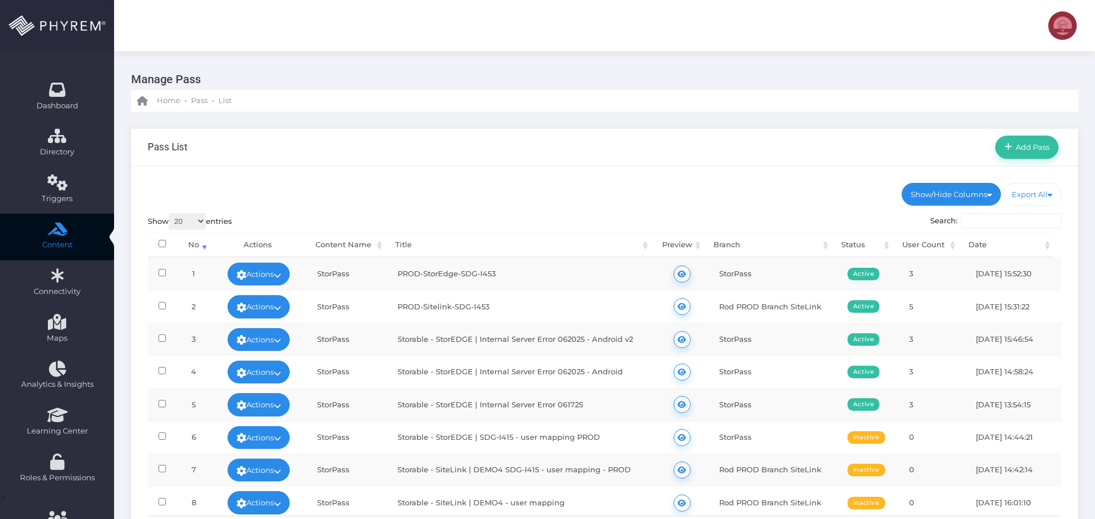
click at [296, 273] on td "Actions Edit Deactivate Delete View Data View Wallet Pass User(s) Send Push Not…" at bounding box center [258, 274] width 96 height 32
click at [280, 275] on icon at bounding box center [277, 275] width 7 height 0
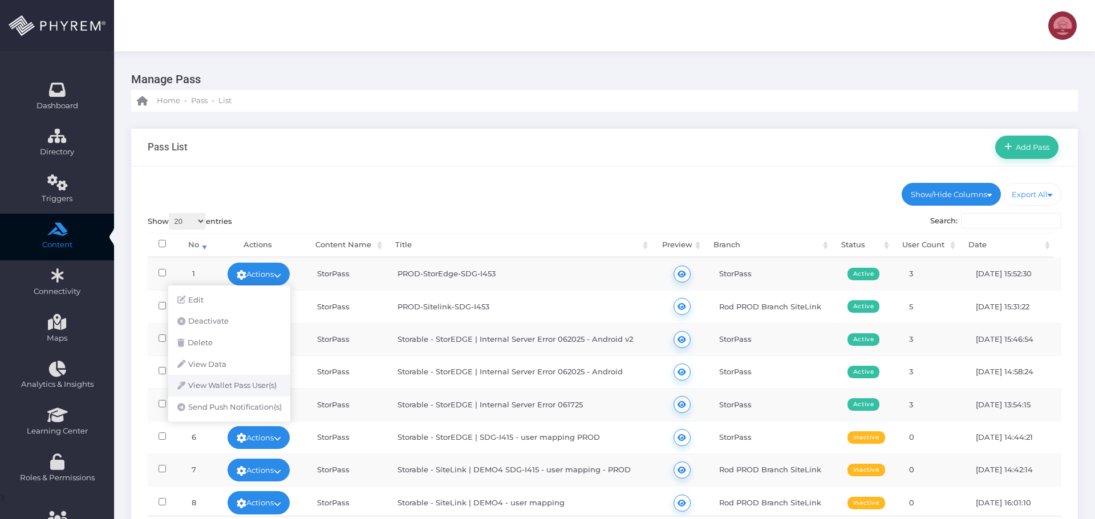
click at [257, 386] on link "View Wallet Pass User(s)" at bounding box center [229, 386] width 122 height 22
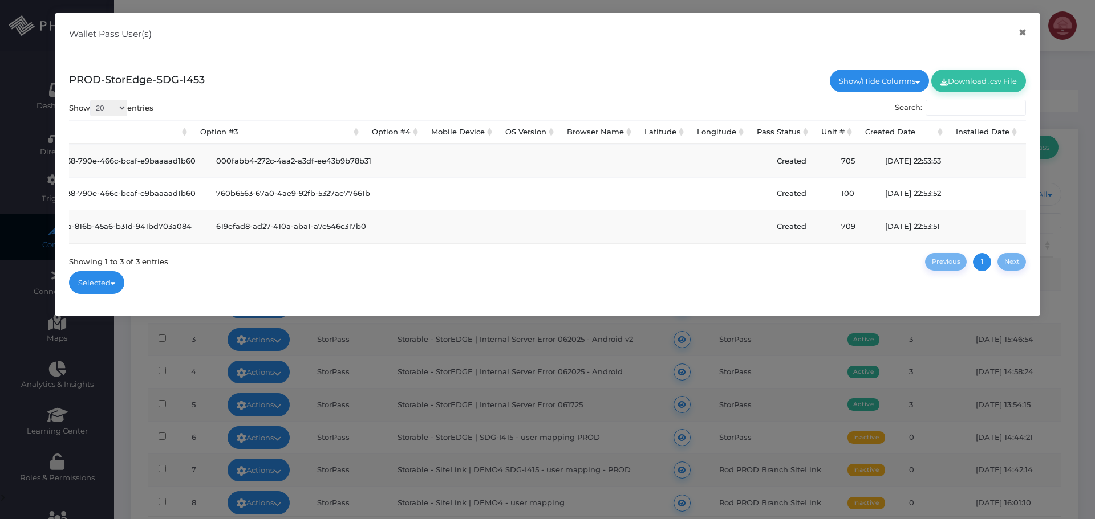
scroll to position [0, 1780]
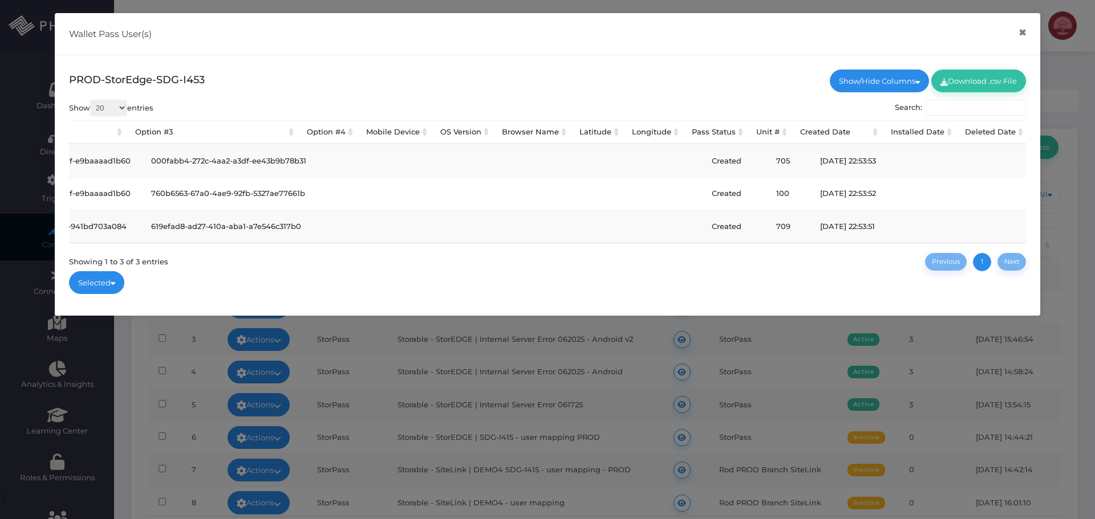
click at [550, 39] on div "Wallet Pass User(s) ×" at bounding box center [547, 34] width 985 height 42
